Goal: Subscribe to service/newsletter

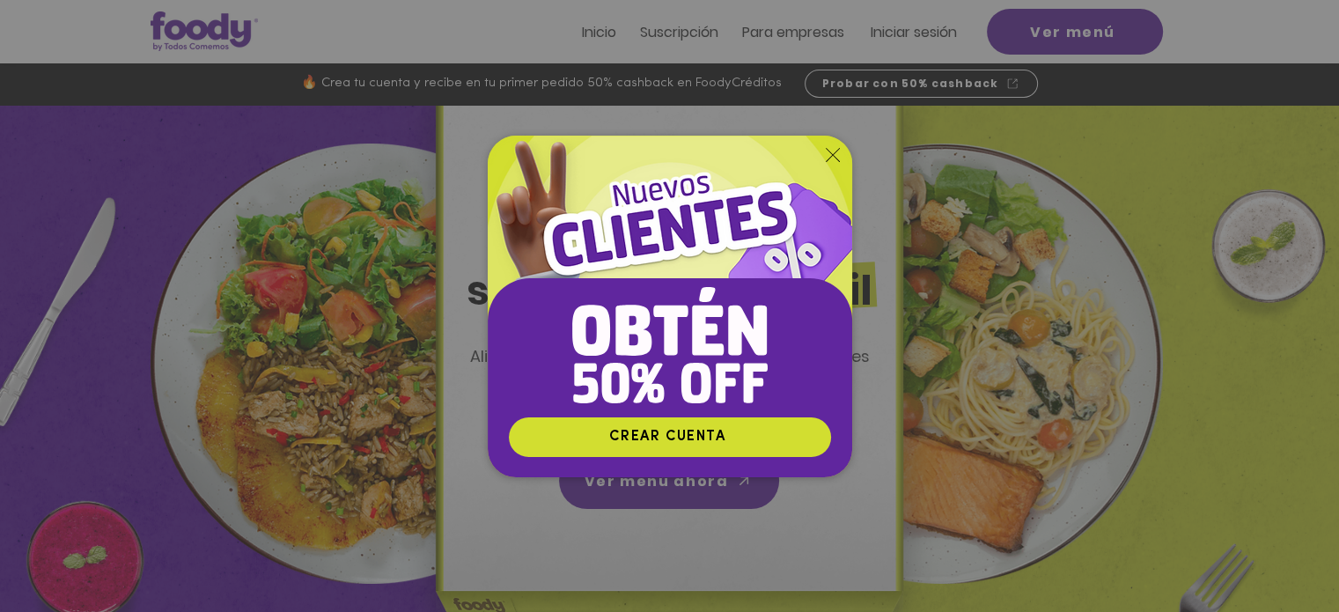
click at [830, 154] on icon "Volver al sitio" at bounding box center [833, 155] width 14 height 14
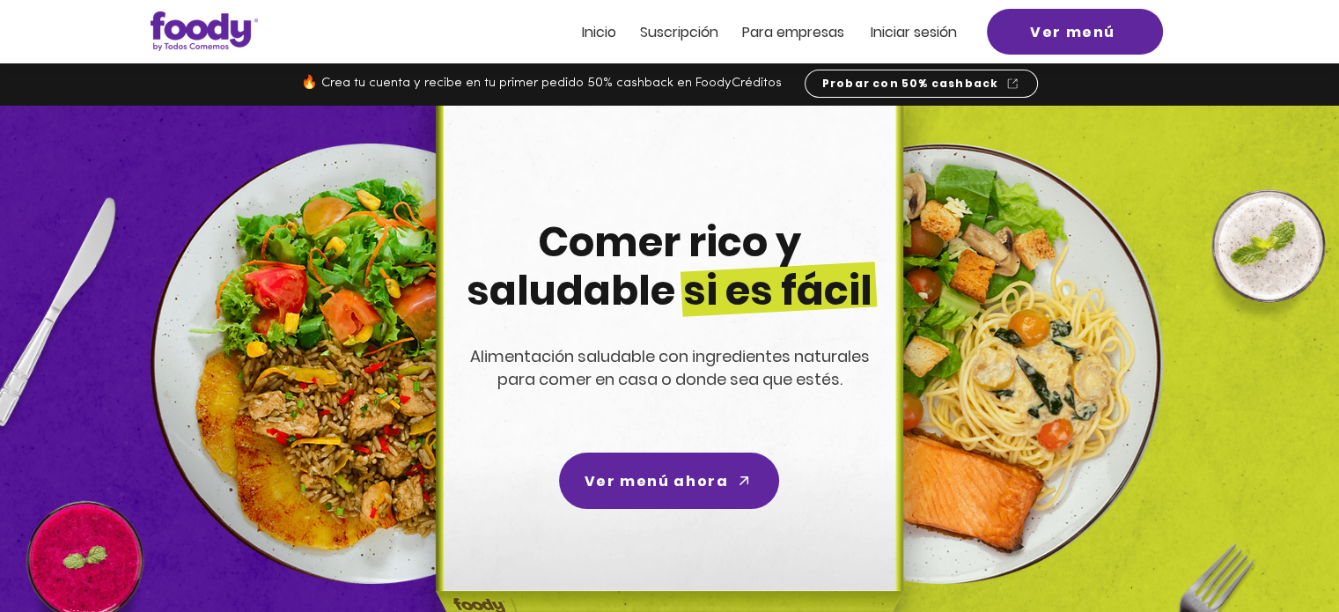
click at [695, 35] on span "Suscripción" at bounding box center [679, 32] width 78 height 20
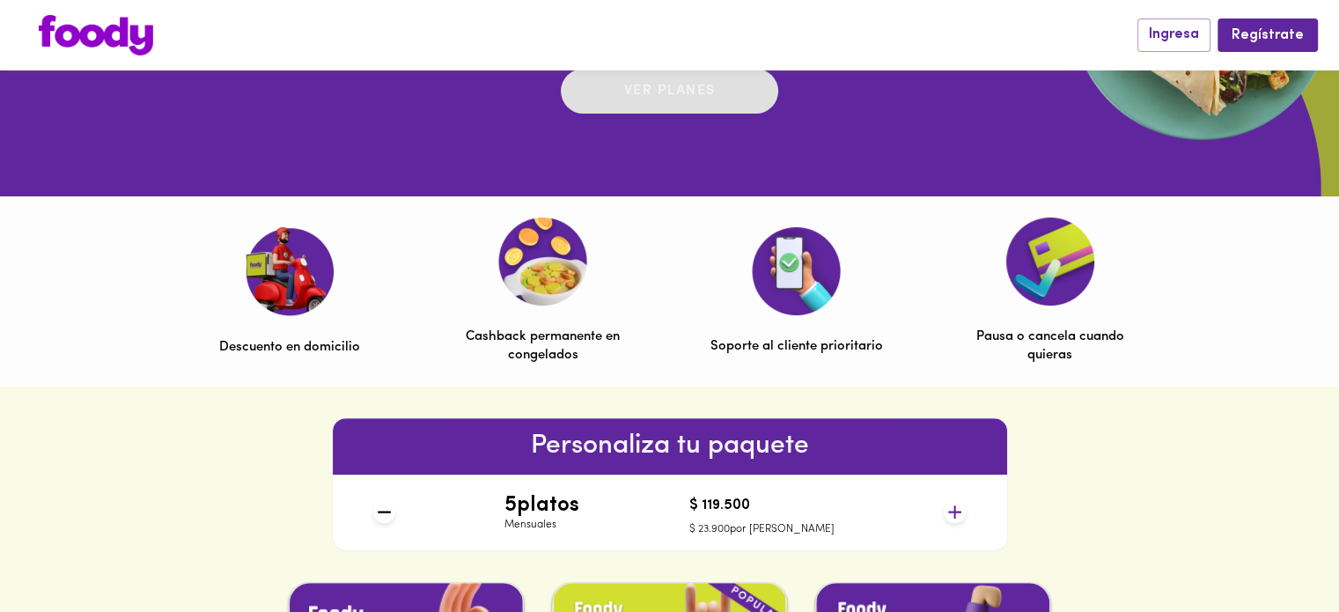
scroll to position [616, 0]
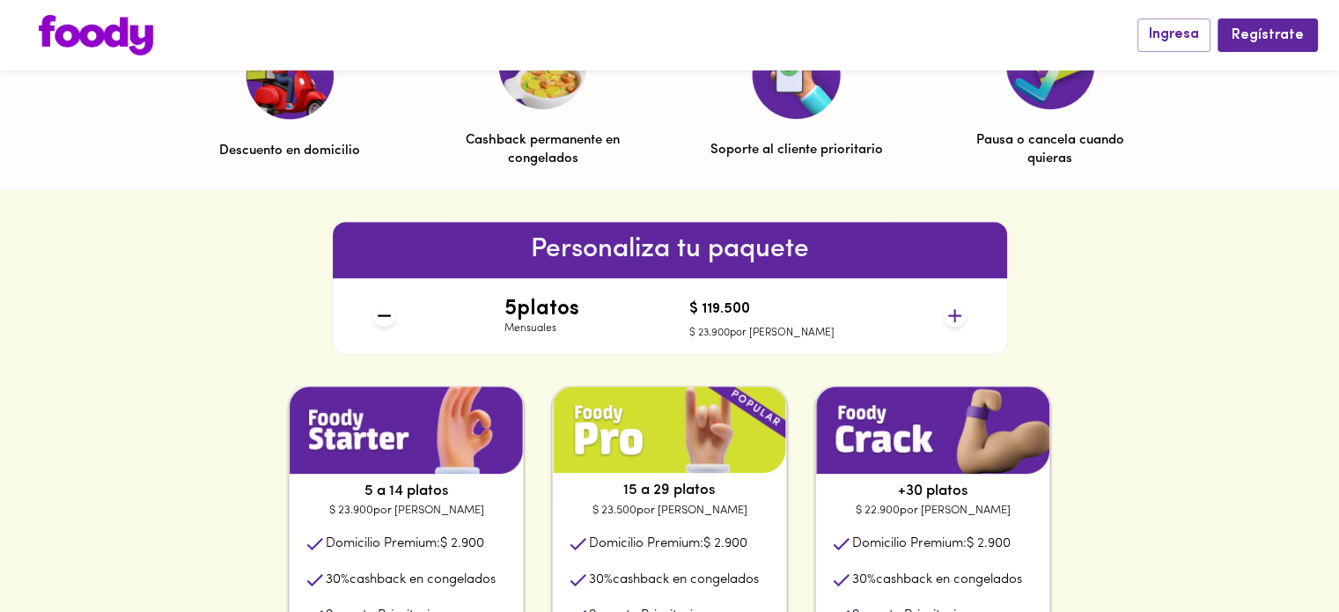
click at [948, 315] on icon at bounding box center [954, 315] width 13 height 13
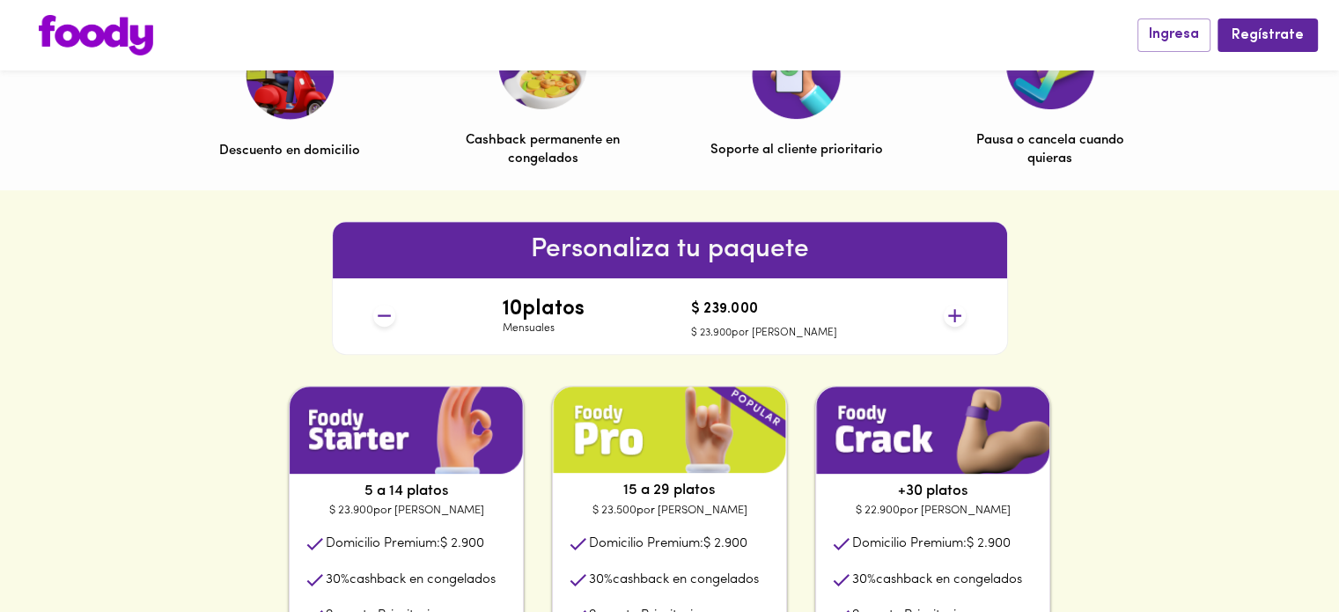
click at [948, 315] on icon at bounding box center [954, 315] width 13 height 13
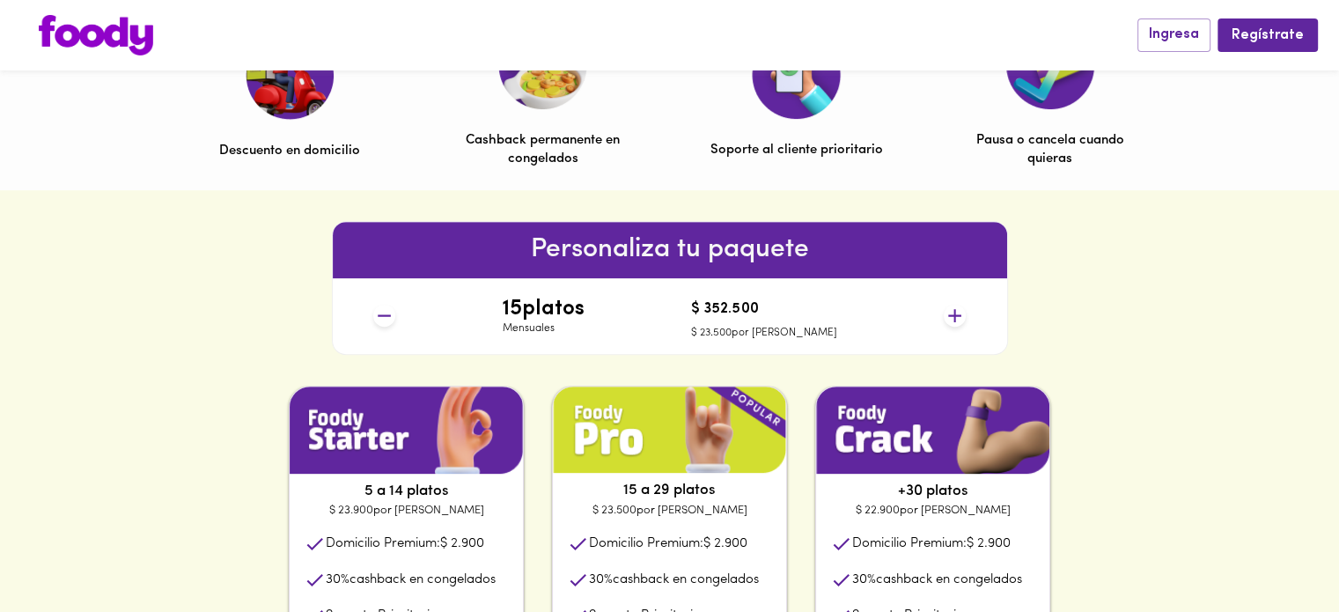
click at [948, 315] on icon at bounding box center [954, 315] width 13 height 13
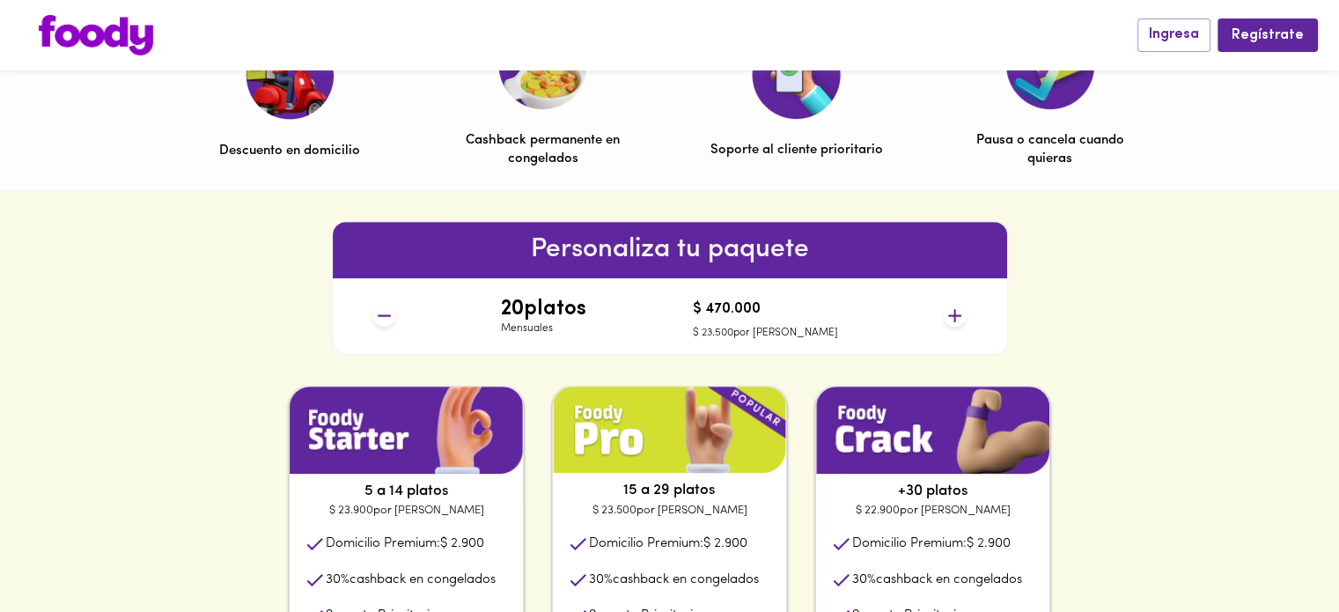
click at [1063, 244] on div "Personaliza tu paquete 20 platos Mensuales $ 470.000 $ 23.500 por plato" at bounding box center [669, 287] width 1339 height 195
click at [955, 326] on icon at bounding box center [955, 316] width 22 height 22
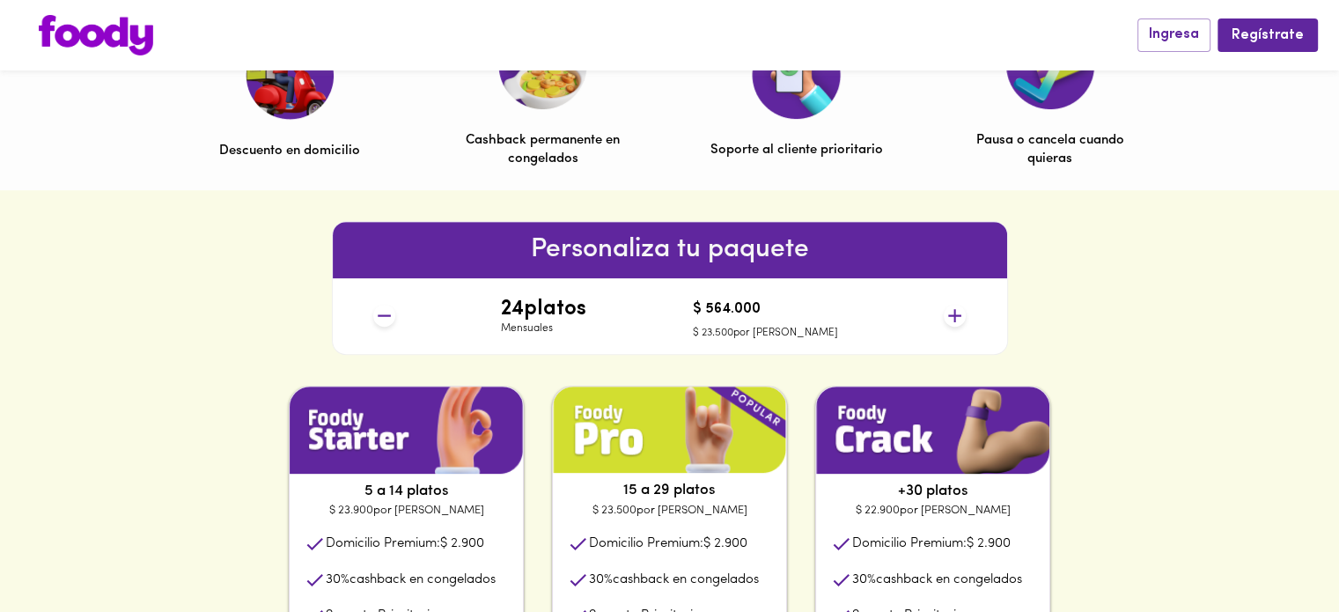
click at [955, 326] on icon at bounding box center [955, 316] width 22 height 22
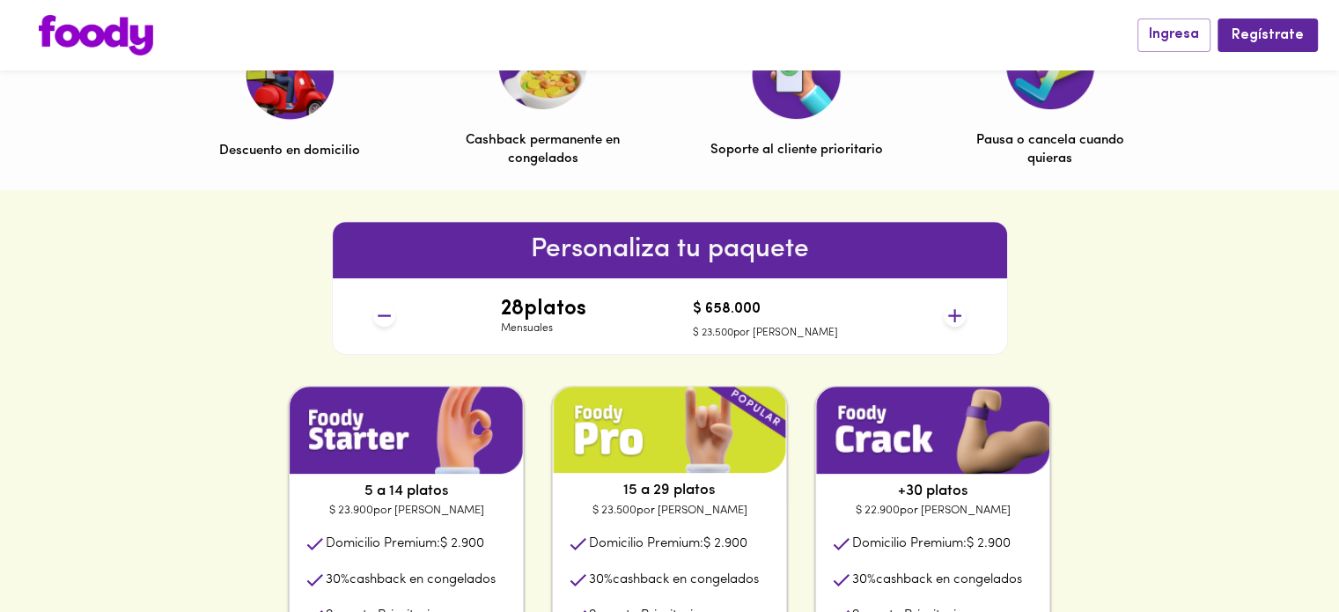
click at [955, 326] on icon at bounding box center [955, 316] width 22 height 22
click at [386, 327] on icon at bounding box center [384, 316] width 22 height 22
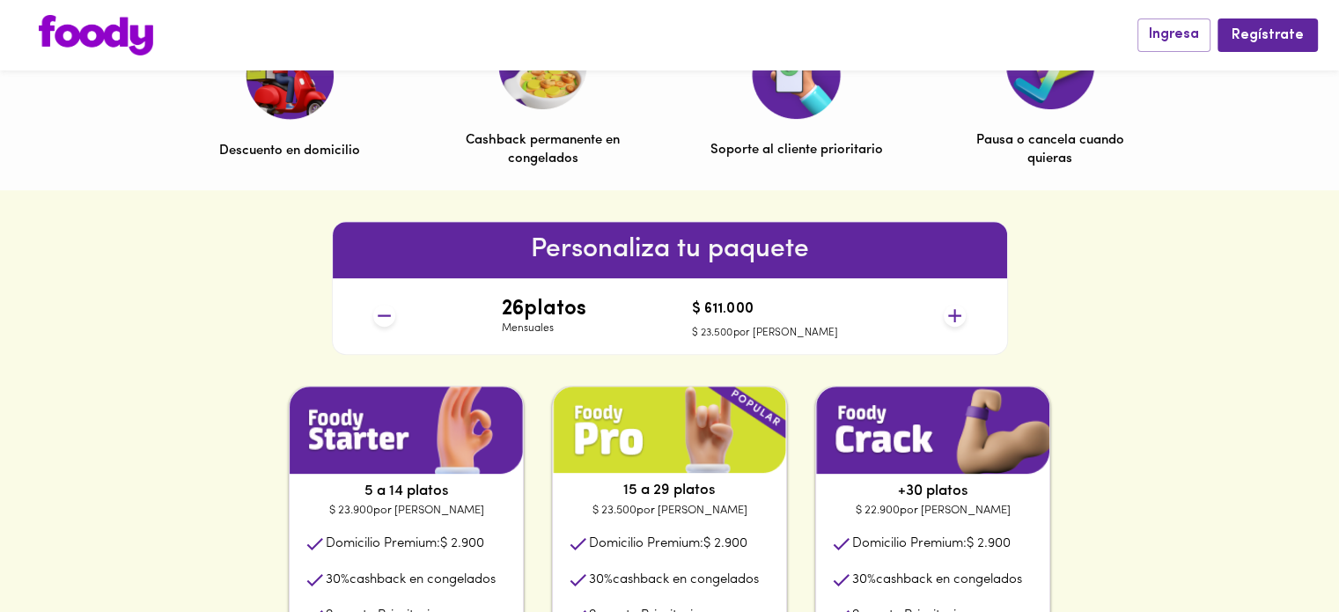
click at [386, 327] on icon at bounding box center [384, 316] width 22 height 22
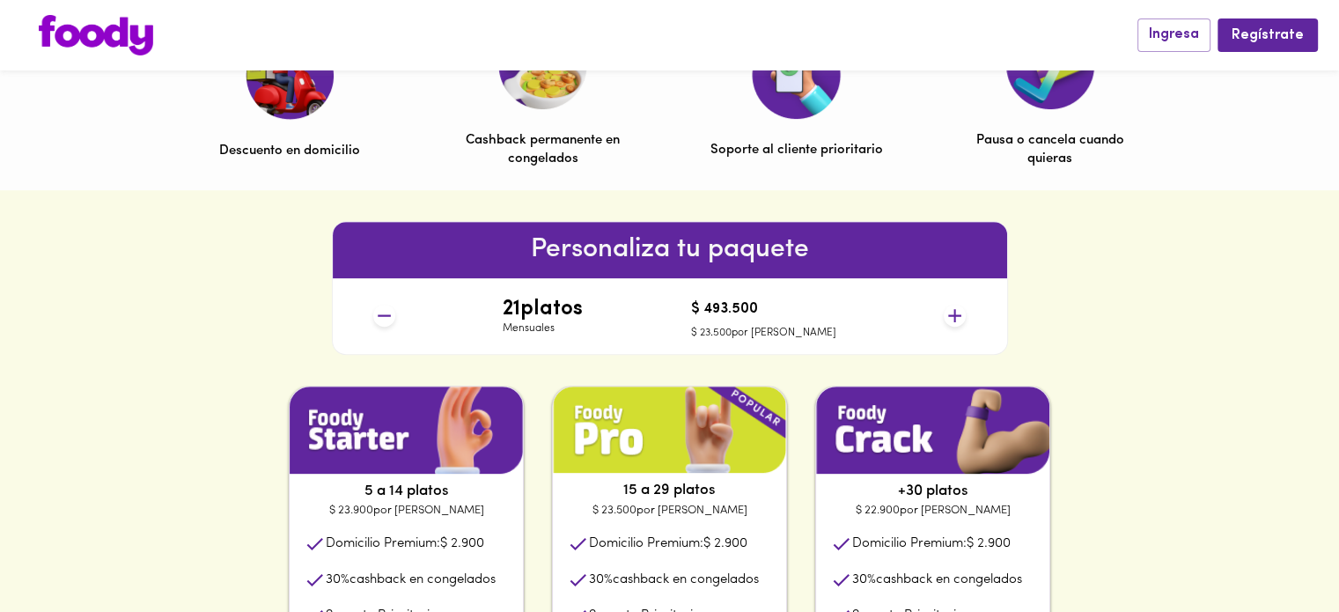
click at [386, 327] on icon at bounding box center [384, 316] width 22 height 22
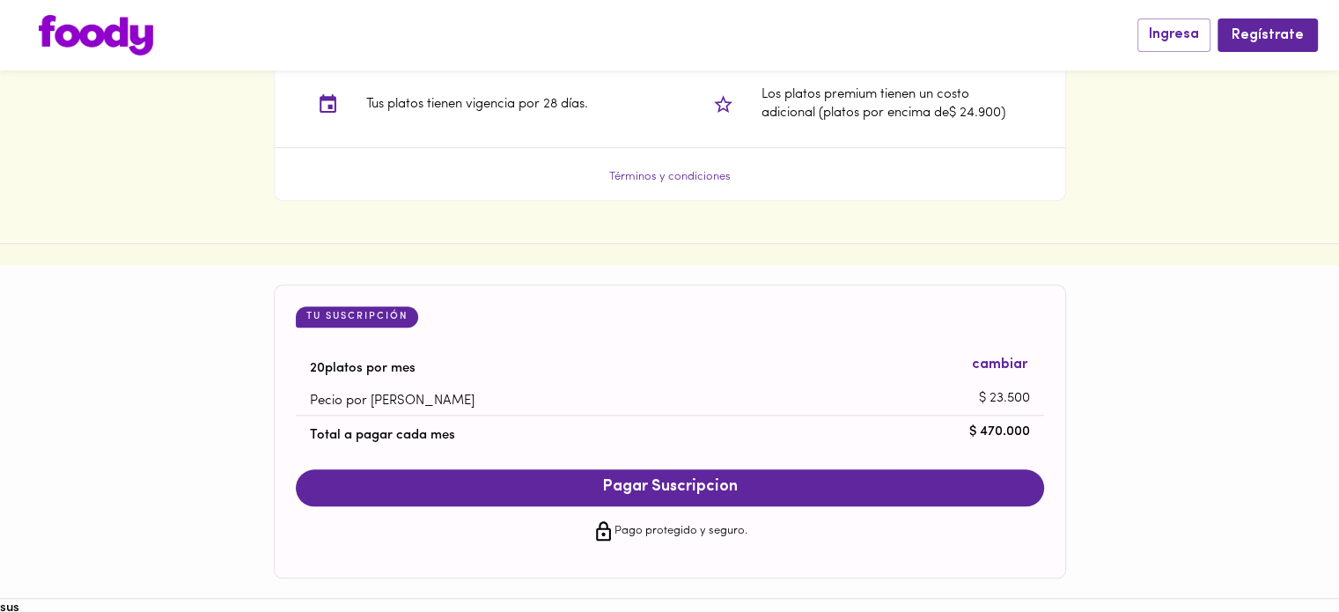
scroll to position [1681, 0]
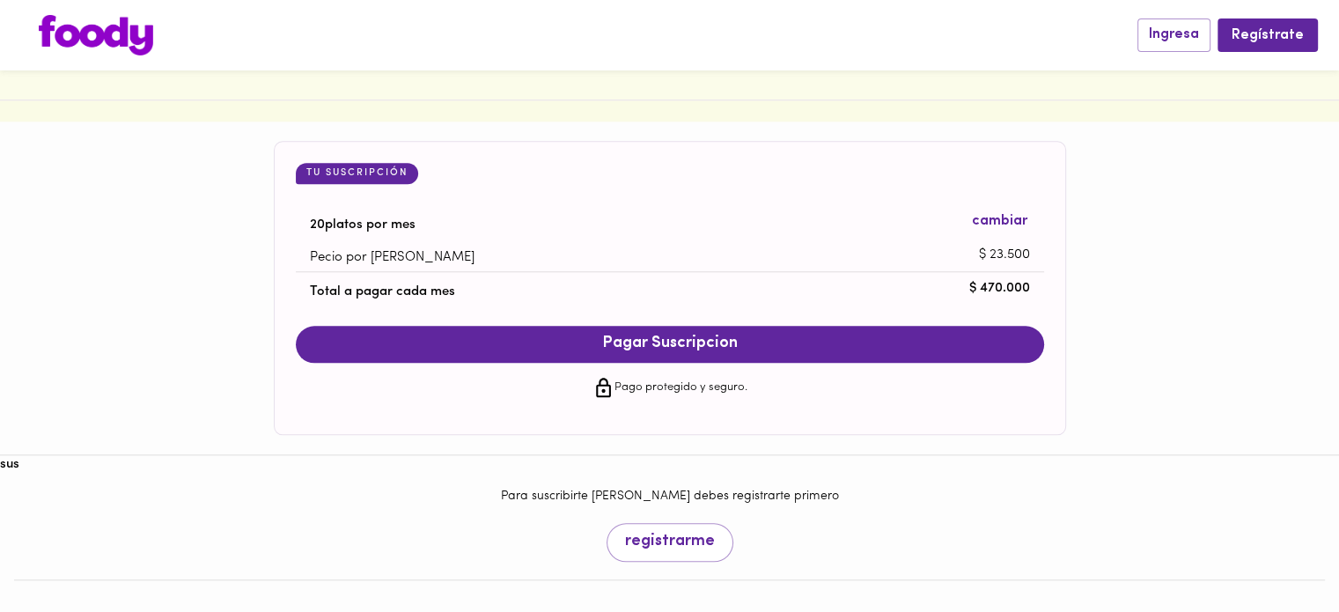
click at [149, 34] on img at bounding box center [96, 35] width 114 height 40
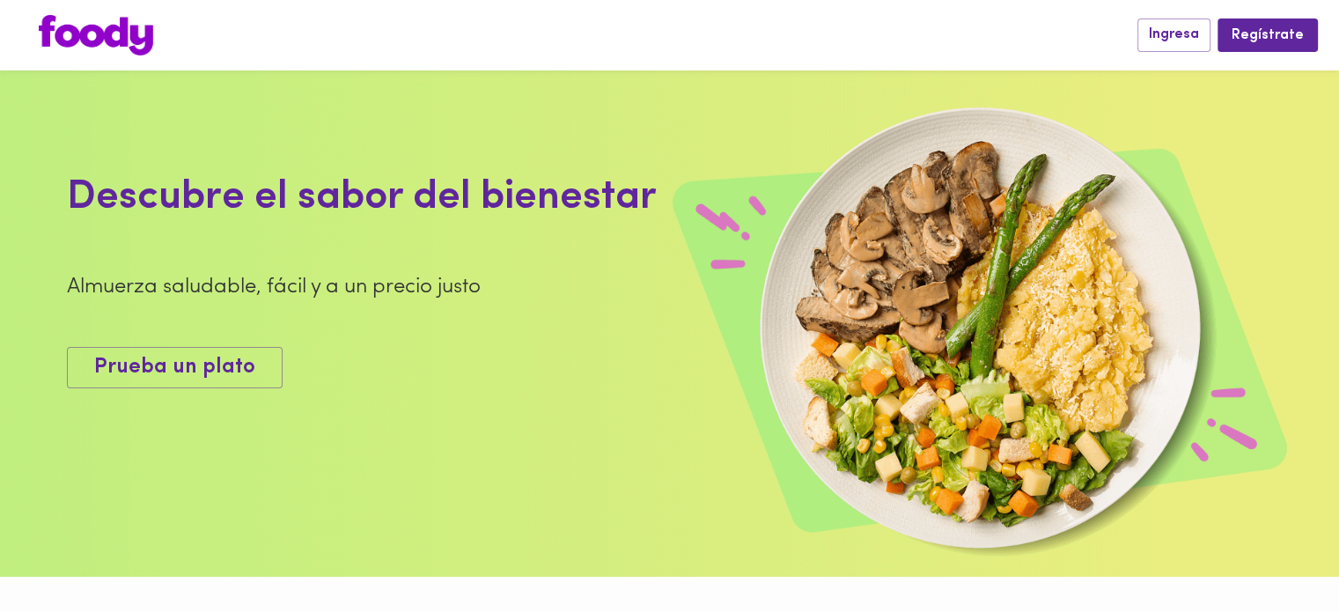
click at [123, 41] on img at bounding box center [96, 35] width 114 height 40
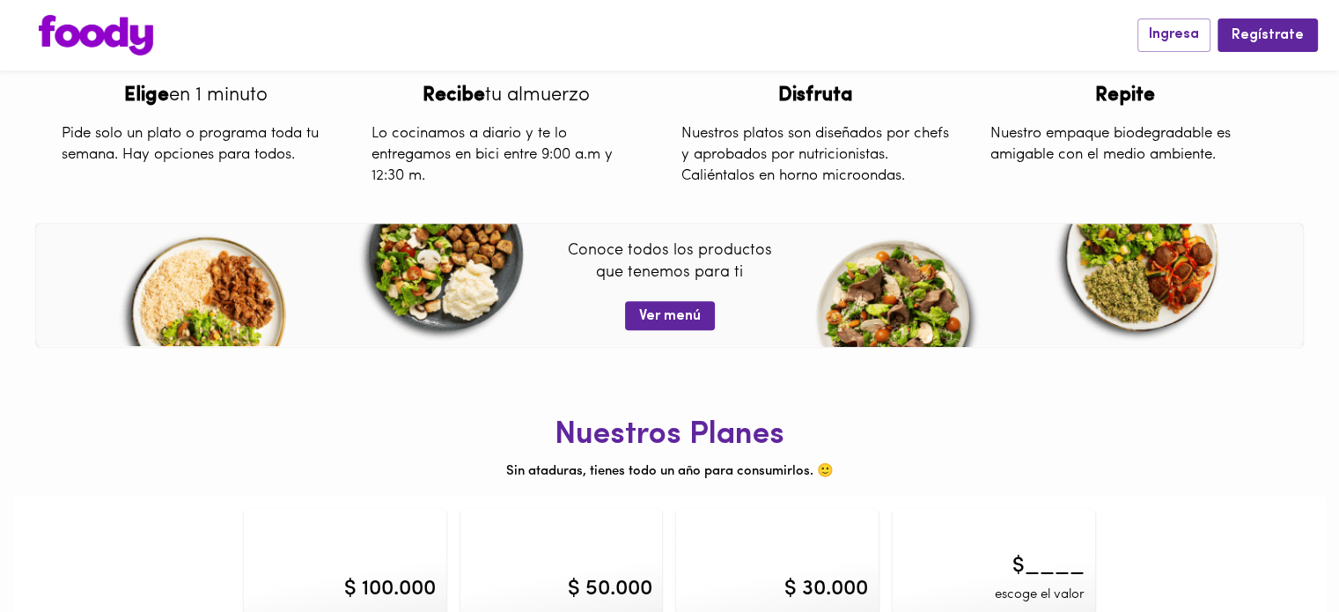
scroll to position [725, 0]
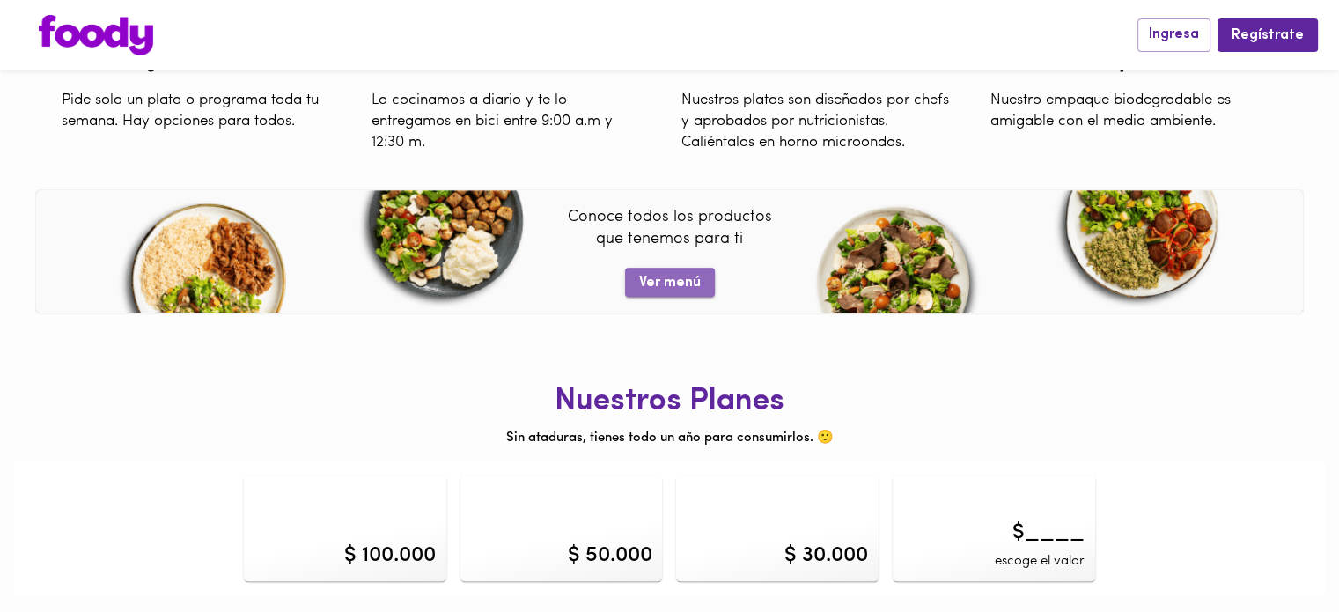
click at [669, 284] on span "Ver menú" at bounding box center [670, 283] width 62 height 17
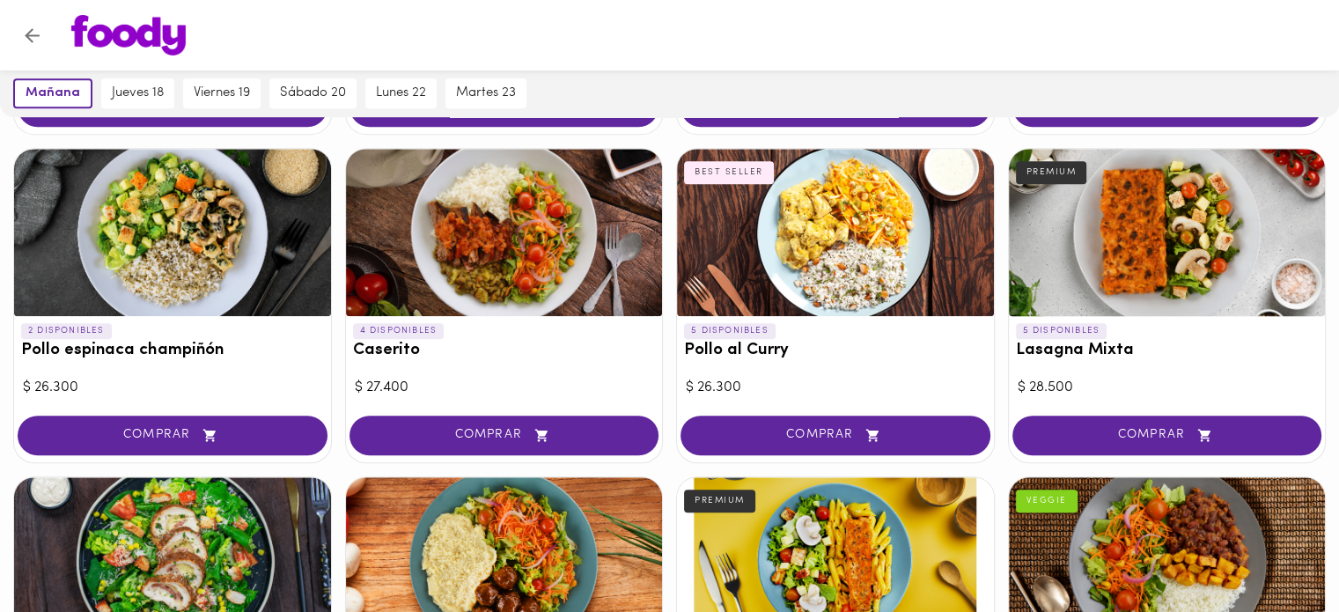
scroll to position [792, 0]
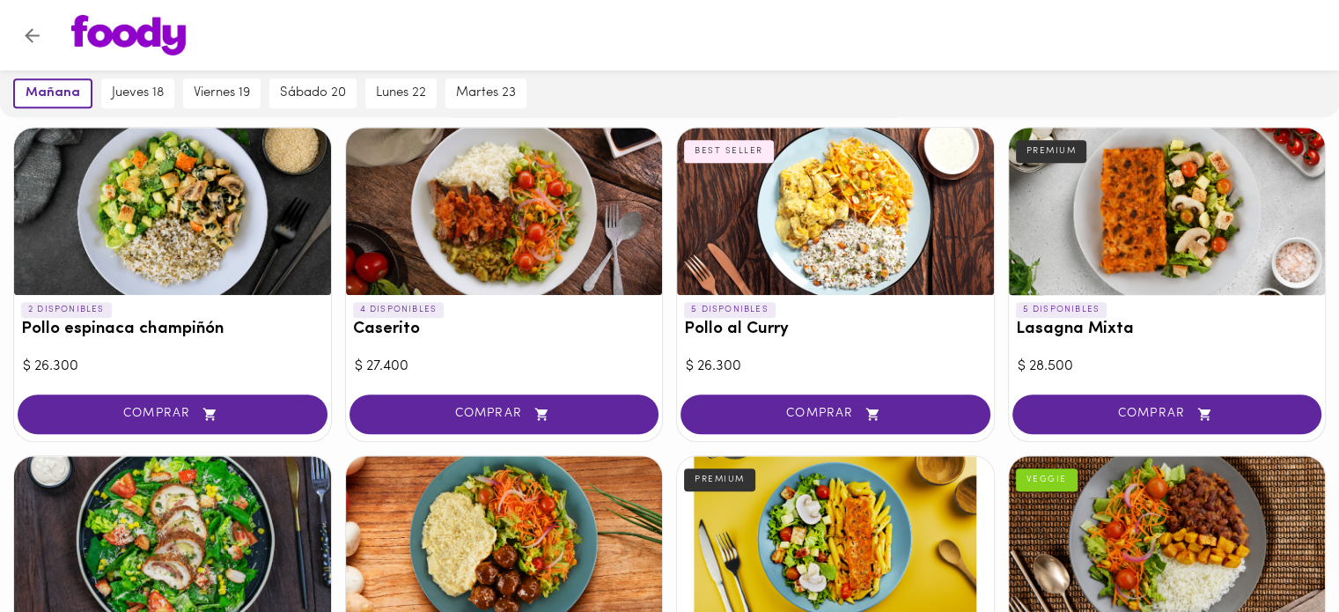
click at [150, 113] on div "jueves 18" at bounding box center [138, 94] width 82 height 48
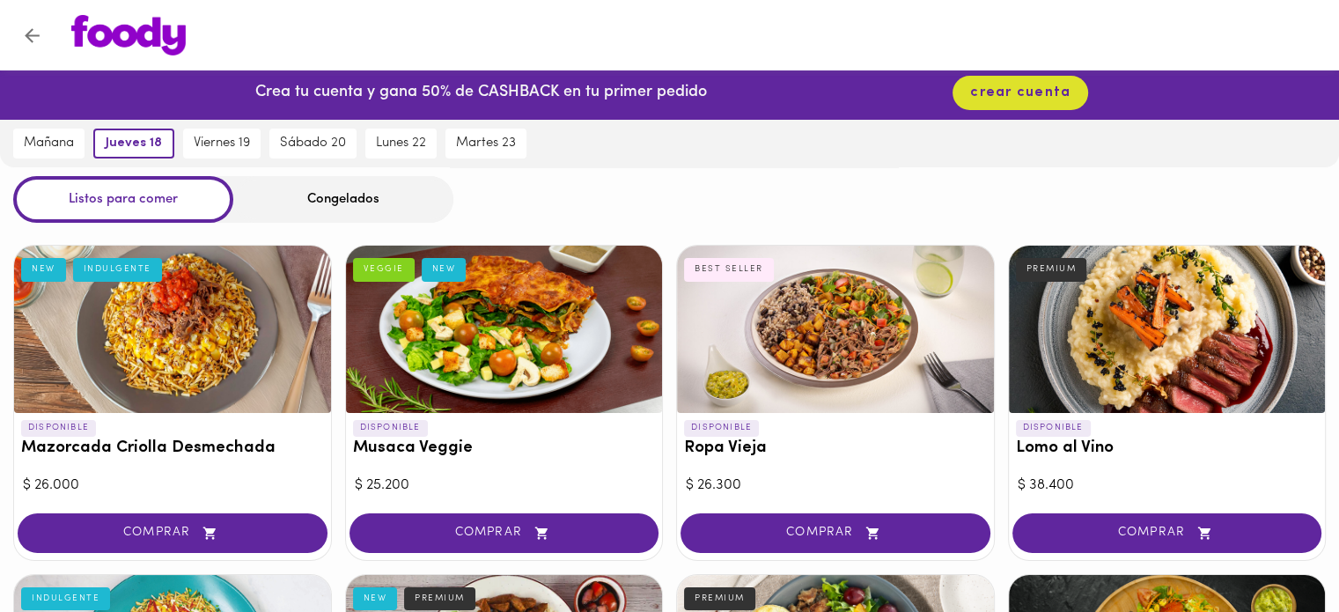
scroll to position [0, 0]
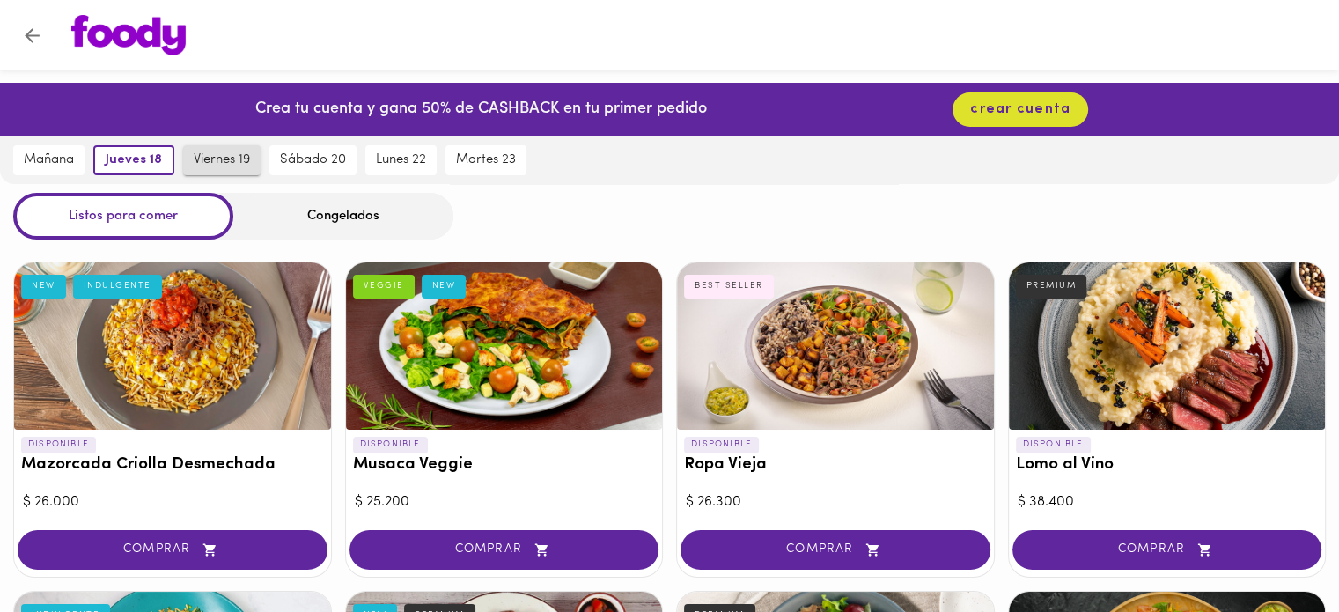
click at [213, 163] on span "viernes 19" at bounding box center [222, 160] width 56 height 16
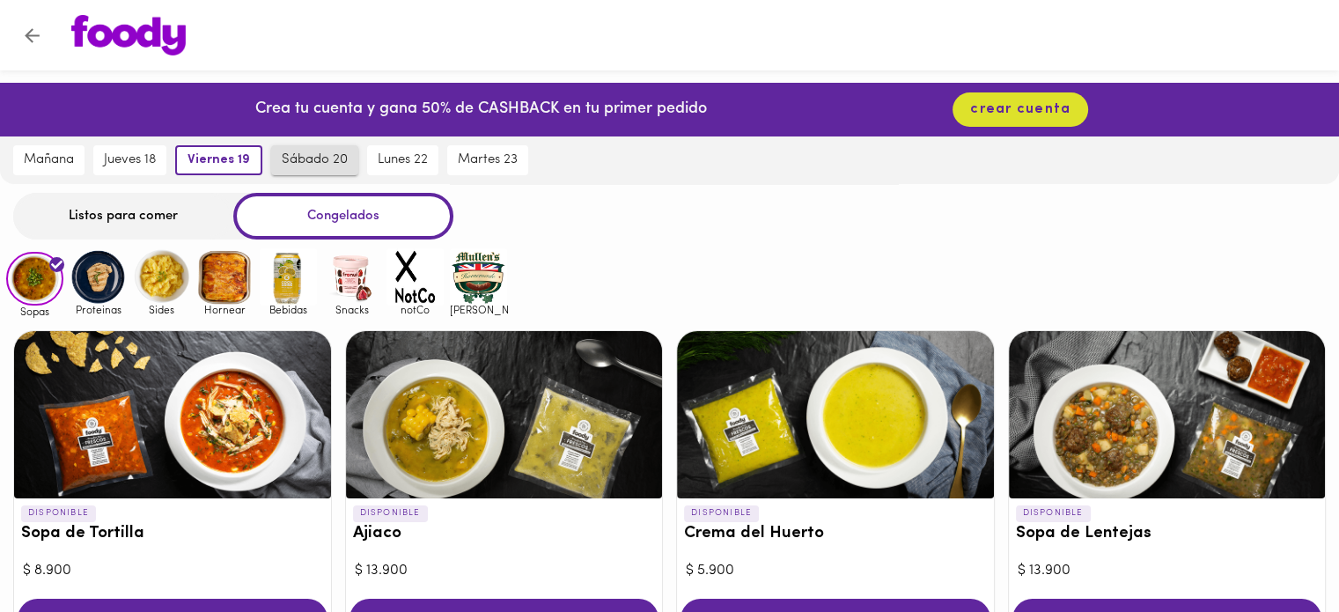
click at [282, 155] on span "sábado 20" at bounding box center [315, 160] width 66 height 16
